Goal: Find specific page/section: Find specific page/section

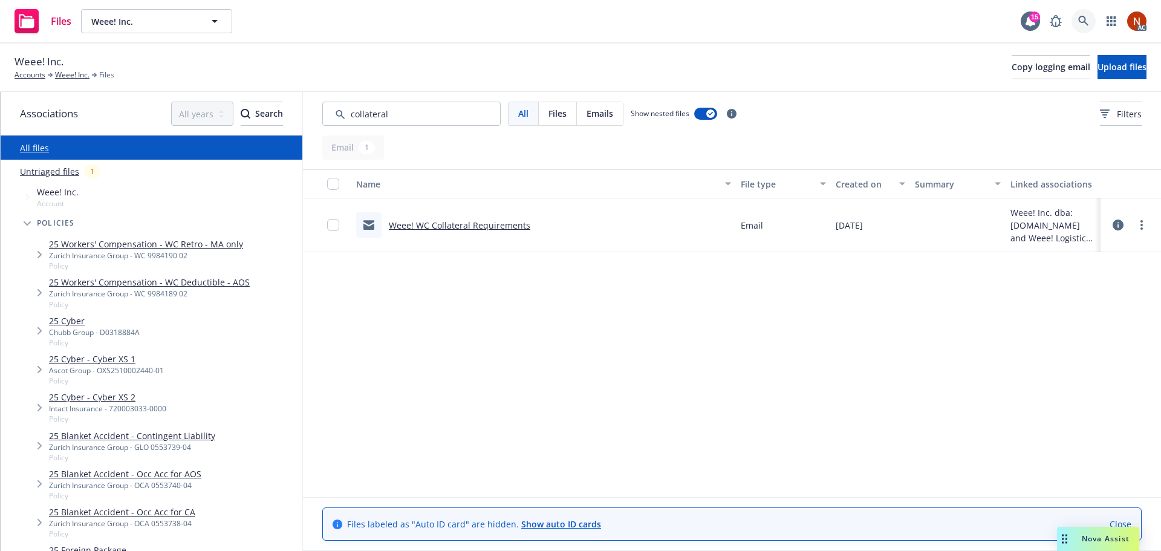
click at [1086, 17] on icon at bounding box center [1083, 21] width 11 height 11
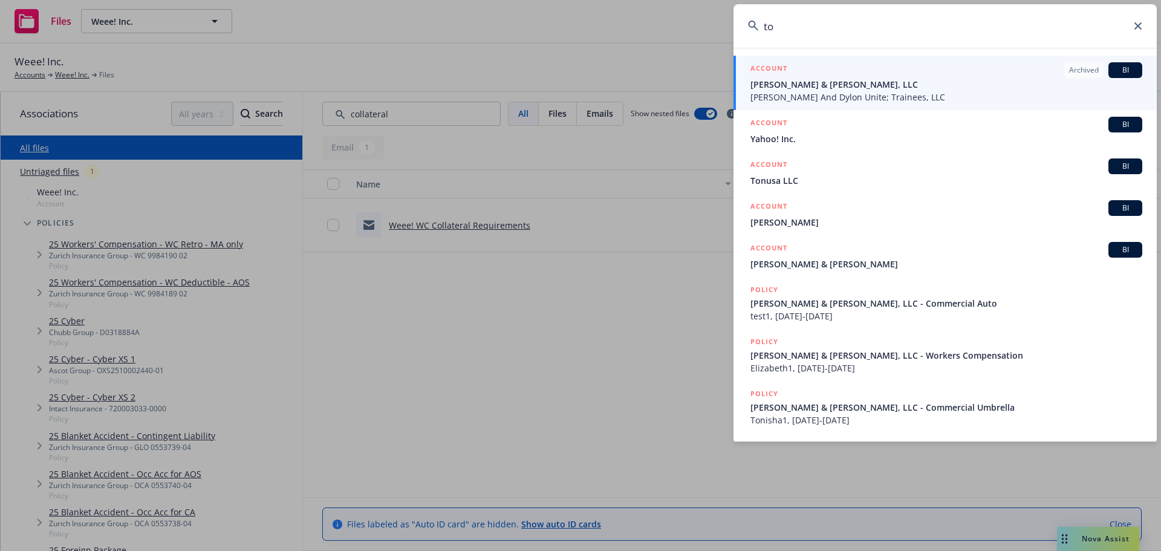
type input "t"
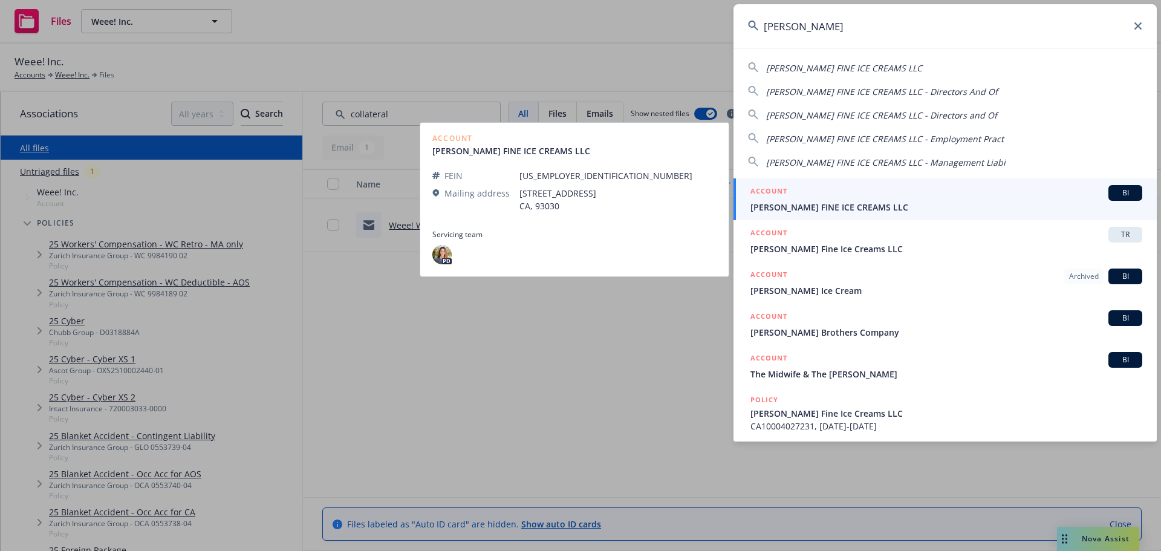
type input "[PERSON_NAME]"
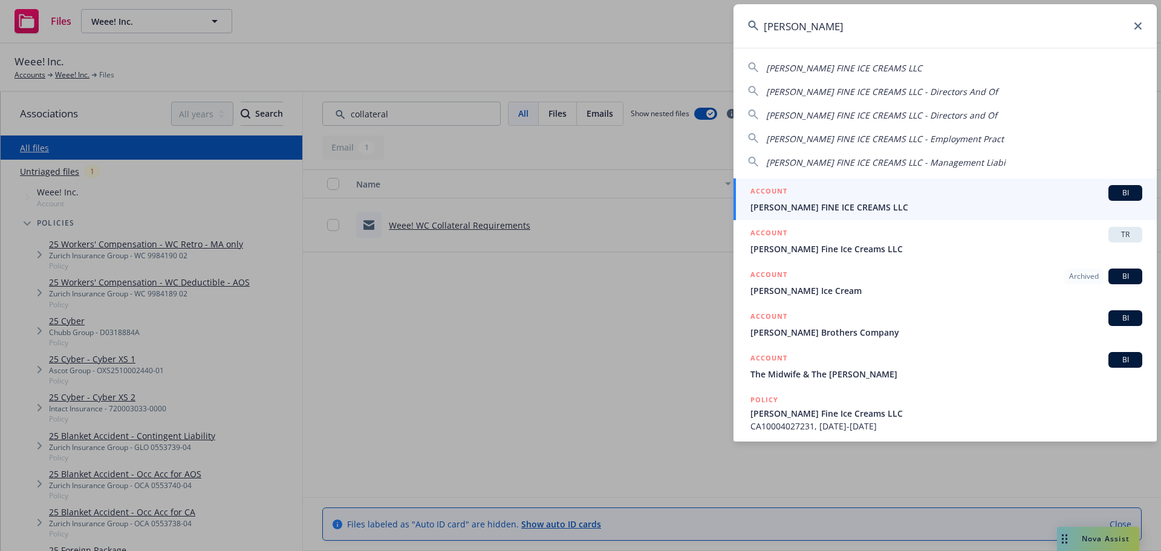
click at [863, 196] on div "ACCOUNT BI" at bounding box center [946, 193] width 392 height 16
